Goal: Task Accomplishment & Management: Complete application form

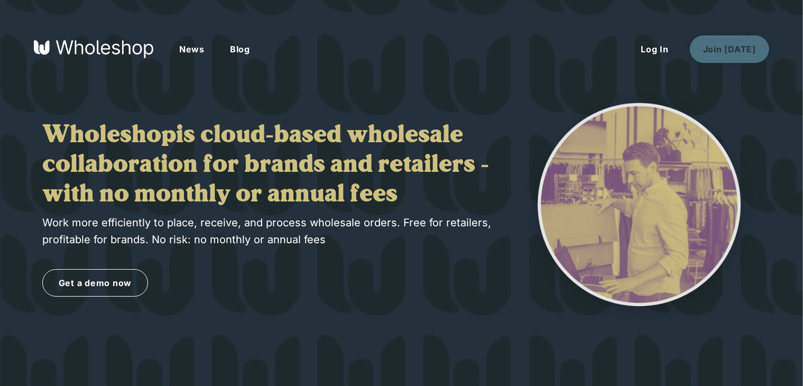
click at [743, 44] on button "Join Today" at bounding box center [729, 49] width 79 height 28
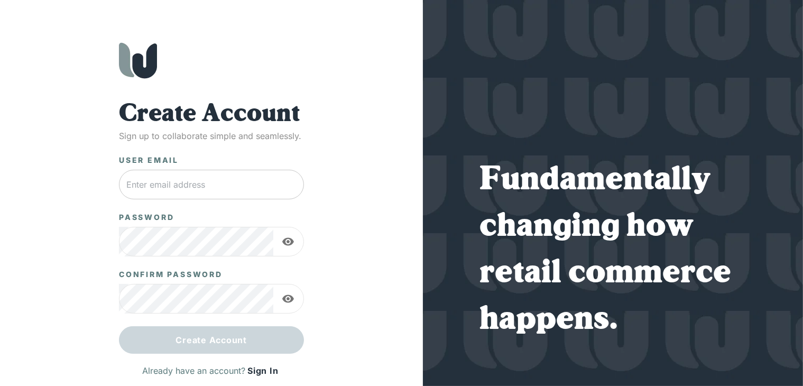
click at [189, 182] on input "text" at bounding box center [211, 185] width 185 height 30
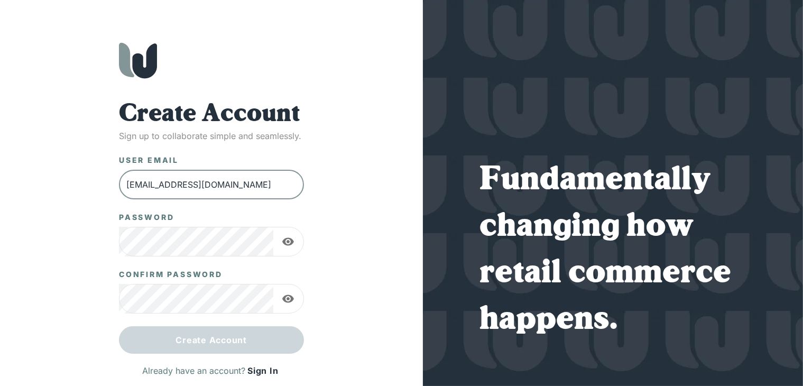
drag, startPoint x: 202, startPoint y: 182, endPoint x: 68, endPoint y: 195, distance: 133.8
click at [72, 195] on div "Create Account Sign up to collaborate simple and seamlessly. User Email matilda…" at bounding box center [211, 214] width 381 height 344
type input "matildaradinson90@proton.me"
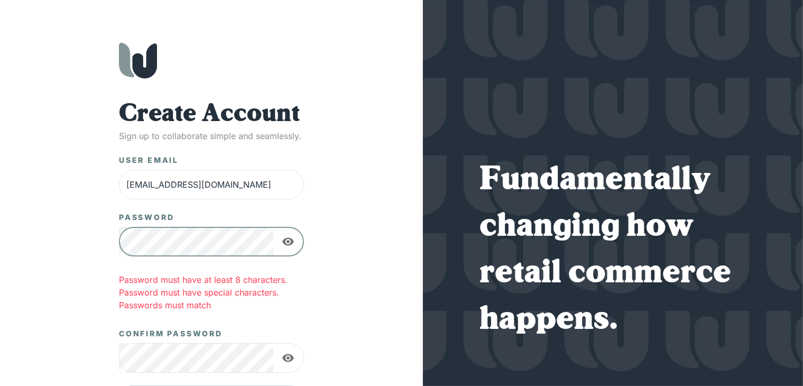
click at [287, 235] on icon "button" at bounding box center [288, 241] width 13 height 13
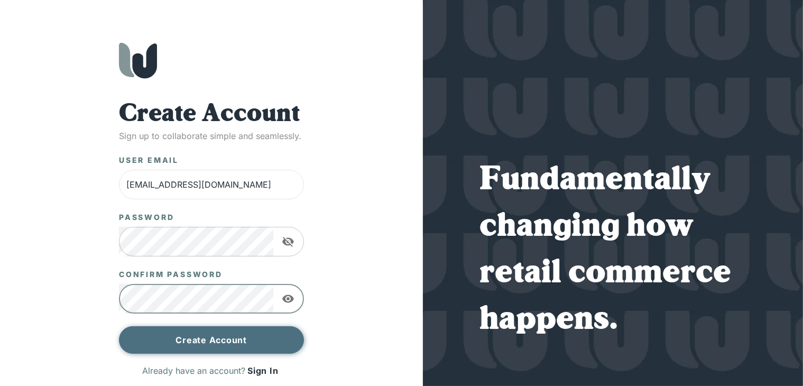
click at [196, 336] on button "Create Account" at bounding box center [211, 340] width 185 height 28
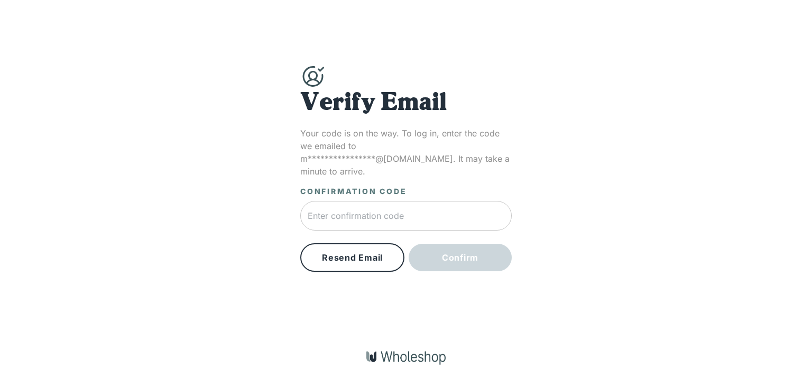
click at [352, 205] on input "text" at bounding box center [406, 216] width 212 height 30
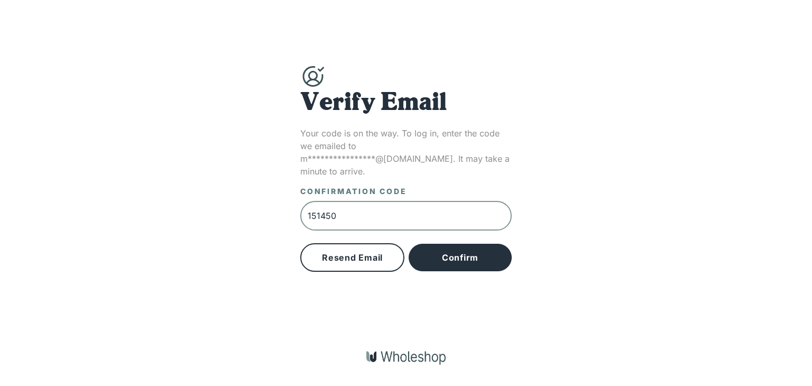
type input "151450"
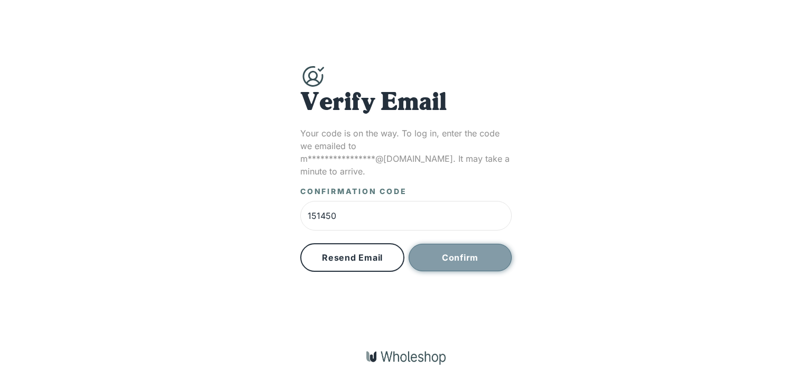
click at [463, 246] on button "Confirm" at bounding box center [460, 258] width 103 height 28
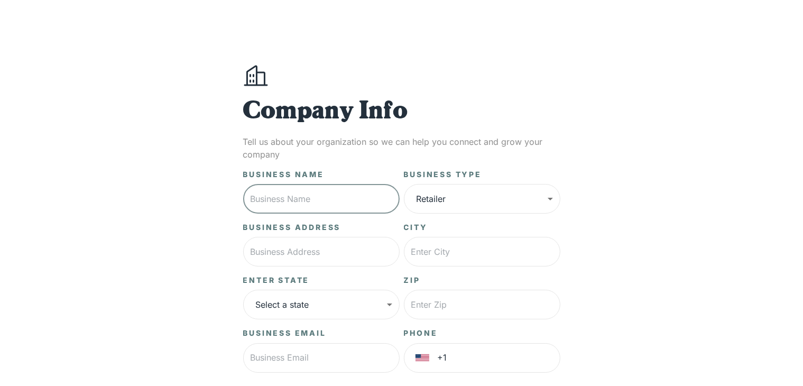
click at [314, 197] on input "text" at bounding box center [321, 199] width 157 height 30
type input "Tilda Beauties"
click at [474, 193] on body "**********" at bounding box center [401, 264] width 803 height 528
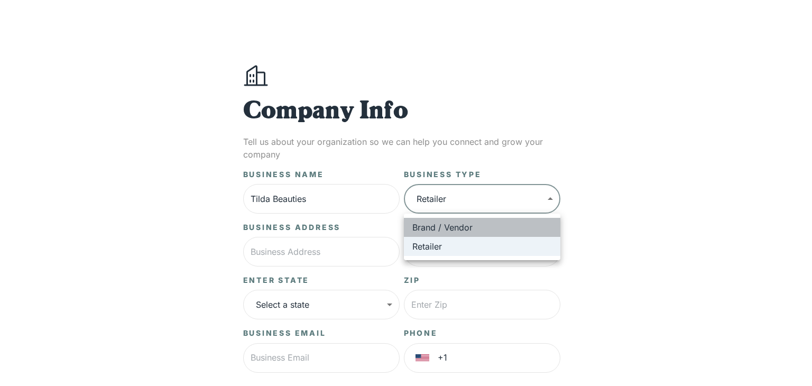
click at [471, 231] on li "Brand / Vendor" at bounding box center [482, 227] width 157 height 19
type input "*****"
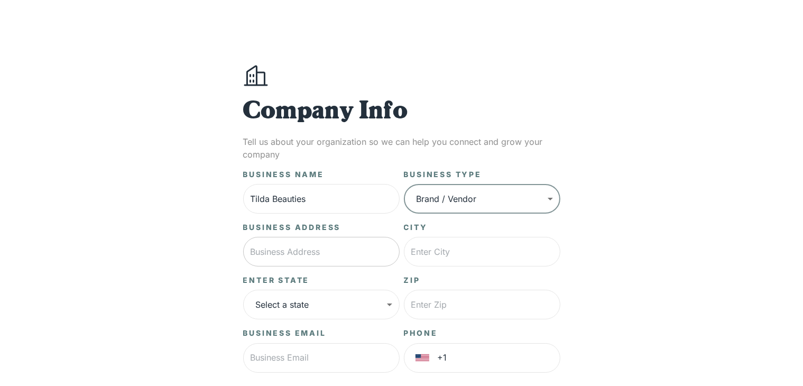
click at [326, 249] on input "text" at bounding box center [321, 252] width 157 height 30
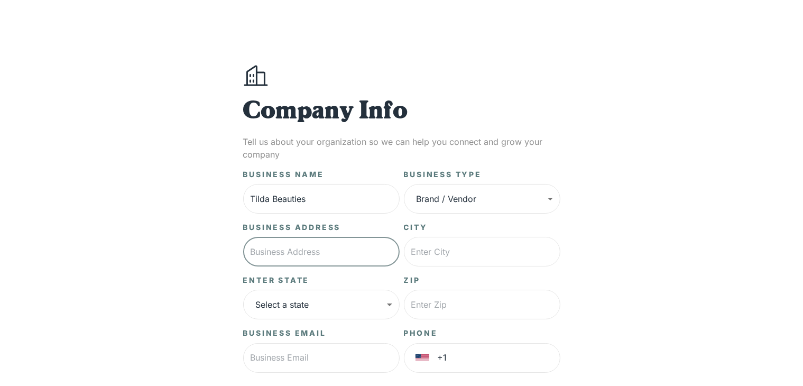
type input "1 Oxford Terrace"
type input "Gloversville"
type input "12078"
type input "+2134611734"
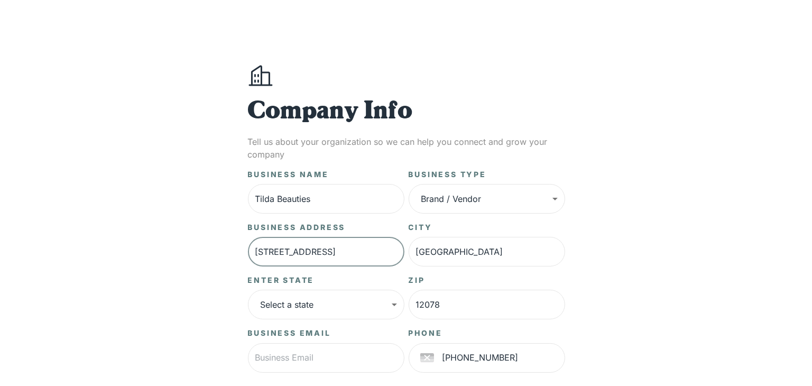
scroll to position [142, 0]
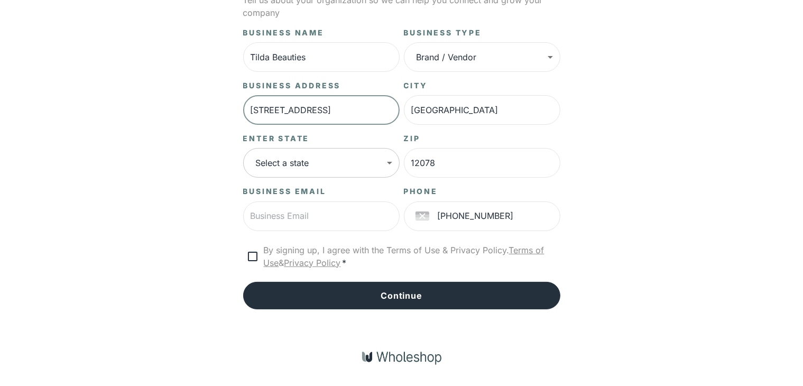
click at [343, 162] on body "**********" at bounding box center [401, 122] width 803 height 528
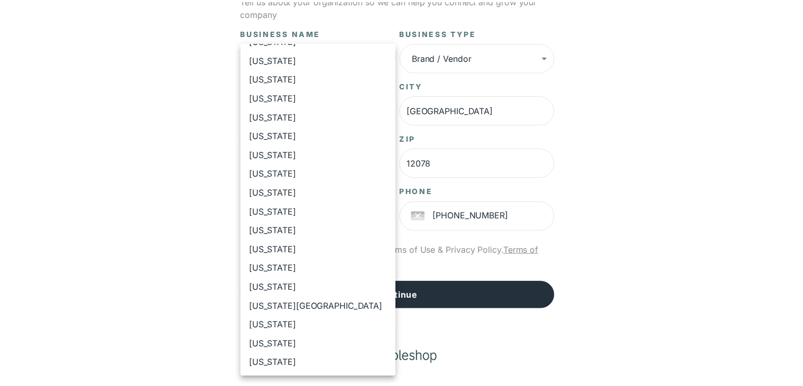
scroll to position [610, 0]
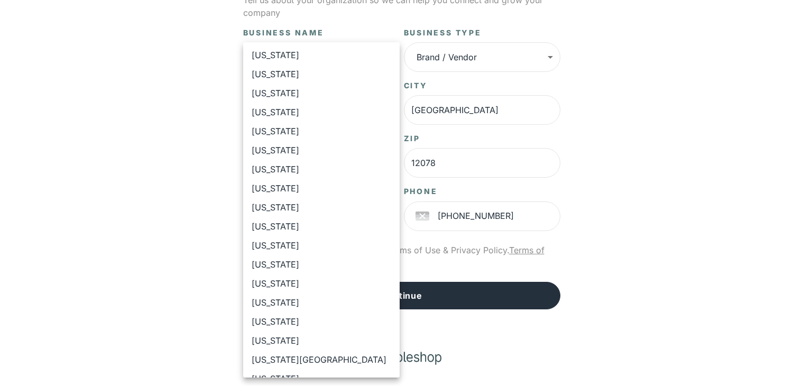
click at [282, 52] on li "New York" at bounding box center [321, 54] width 157 height 19
type input "**"
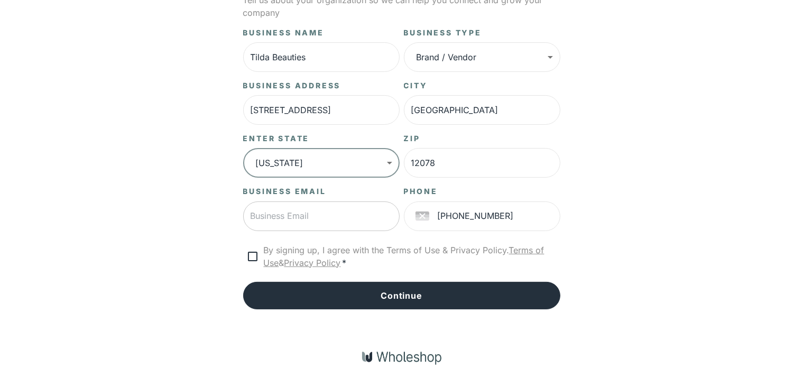
click at [305, 221] on input "text" at bounding box center [321, 217] width 157 height 30
type input "matildaradinson90@proton.me"
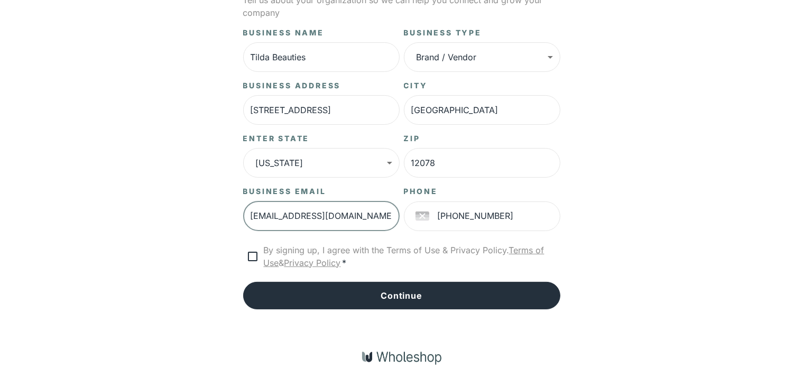
type input "**"
click at [254, 112] on input "1 Oxford Terrace" at bounding box center [321, 110] width 157 height 30
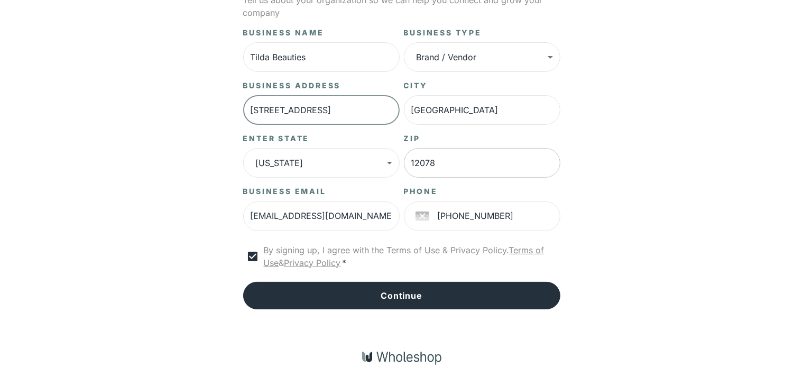
type input "26 Oxford Terrace"
click at [435, 158] on input "12078" at bounding box center [482, 163] width 157 height 30
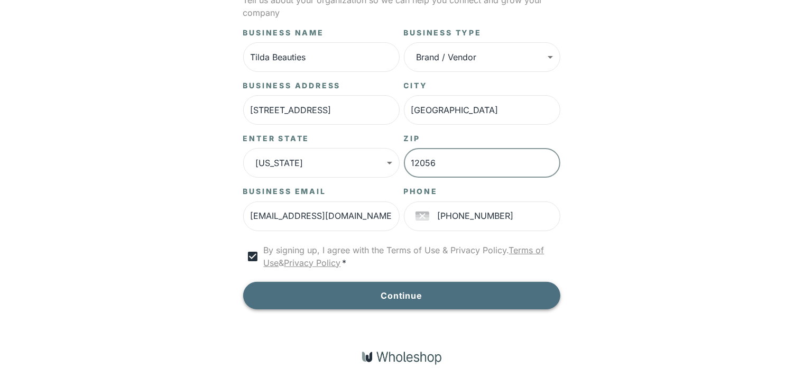
type input "12056"
click at [379, 300] on button "Continue" at bounding box center [401, 296] width 317 height 28
